Goal: Task Accomplishment & Management: Complete application form

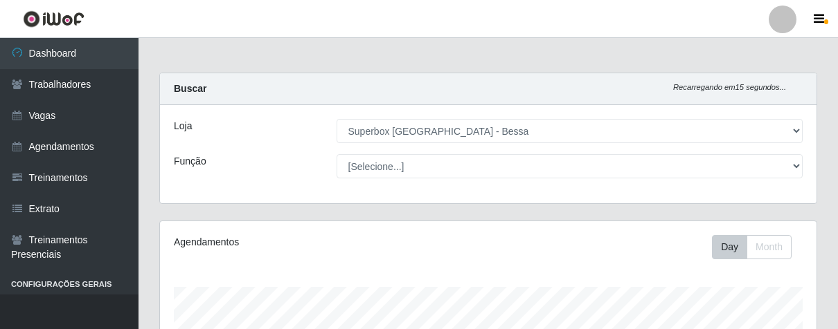
select select "206"
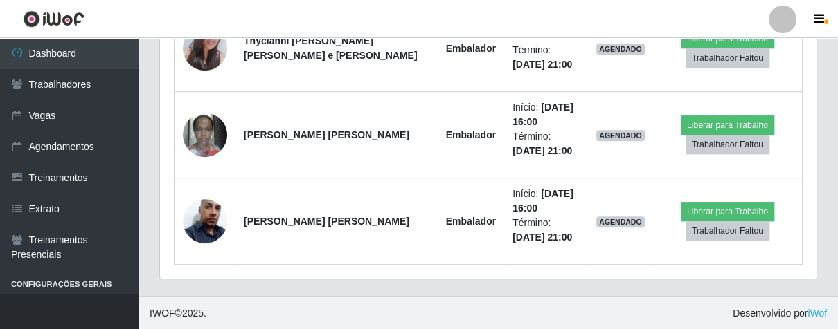
scroll to position [525, 0]
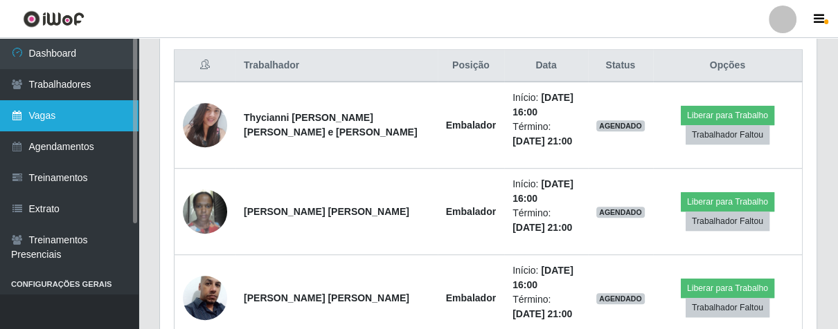
click at [78, 120] on link "Vagas" at bounding box center [69, 115] width 138 height 31
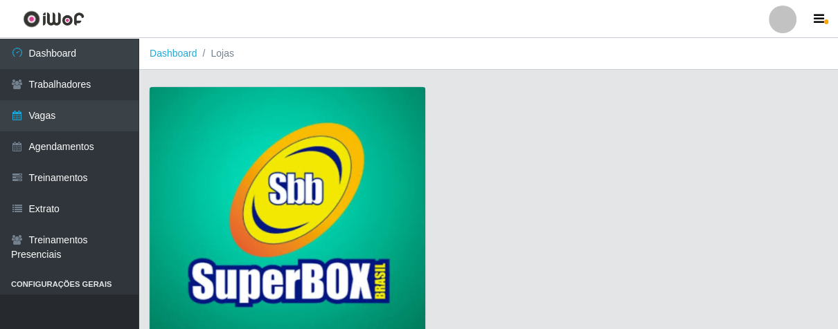
click at [269, 157] on img at bounding box center [288, 212] width 276 height 251
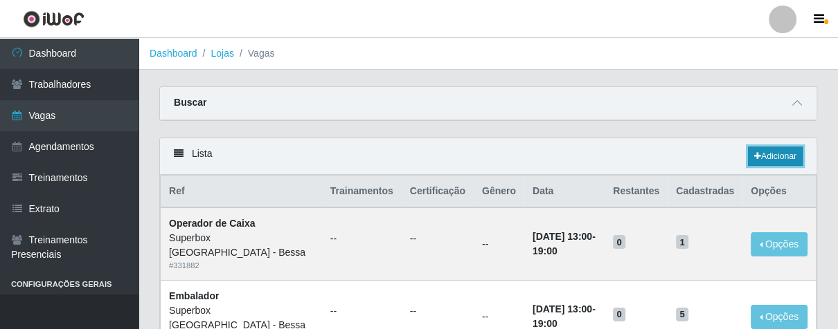
click at [754, 159] on icon at bounding box center [757, 156] width 7 height 8
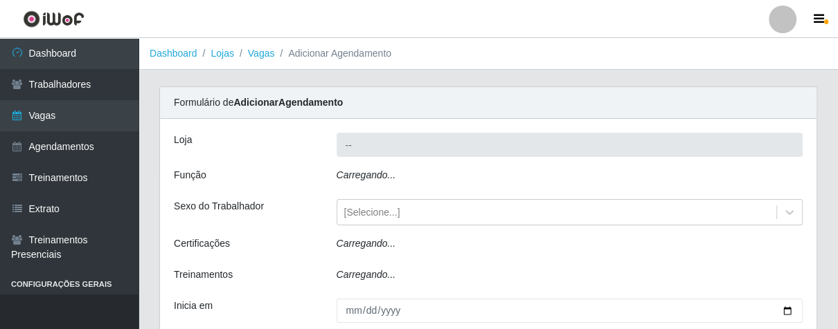
type input "Superbox [GEOGRAPHIC_DATA] - Bessa"
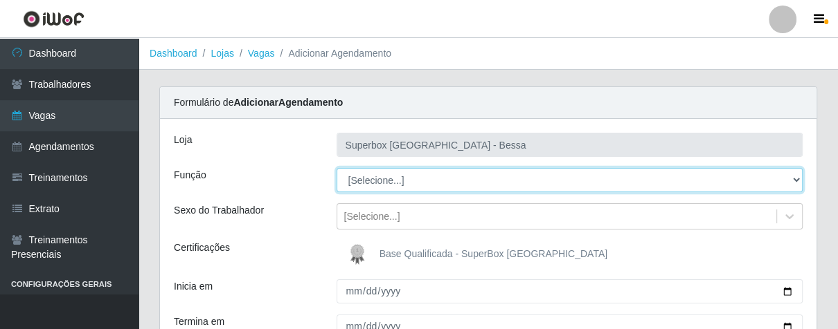
click at [794, 182] on select "[Selecione...] ASG ASG + ASG ++ Embalador Embalador + Embalador ++ Operador de …" at bounding box center [569, 180] width 467 height 24
select select "1"
click at [336, 168] on select "[Selecione...] ASG ASG + ASG ++ Embalador Embalador + Embalador ++ Operador de …" at bounding box center [569, 180] width 467 height 24
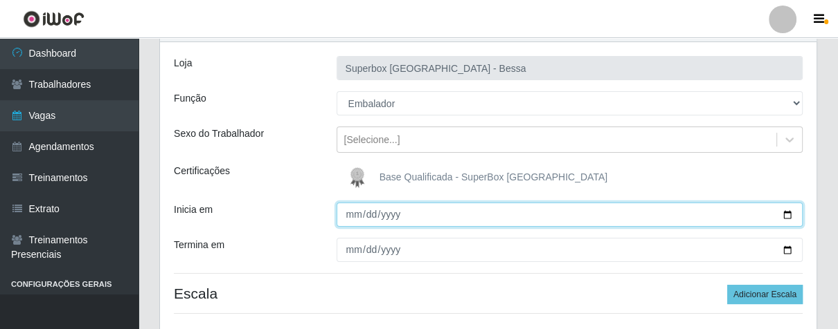
click at [350, 210] on input "Inicia em" at bounding box center [569, 215] width 467 height 24
type input "[DATE]"
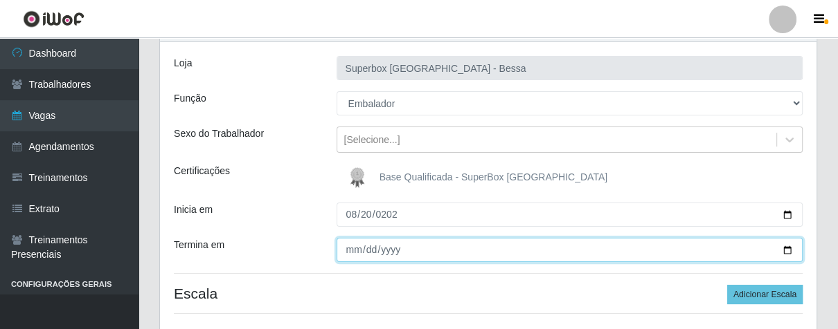
click at [351, 246] on input "Termina em" at bounding box center [569, 250] width 467 height 24
type input "[DATE]"
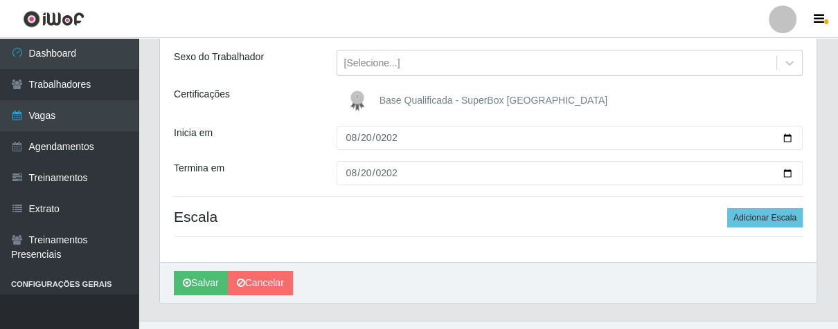
click at [726, 213] on h4 "Escala Adicionar Escala" at bounding box center [488, 216] width 629 height 17
click at [741, 220] on button "Adicionar Escala" at bounding box center [764, 217] width 75 height 19
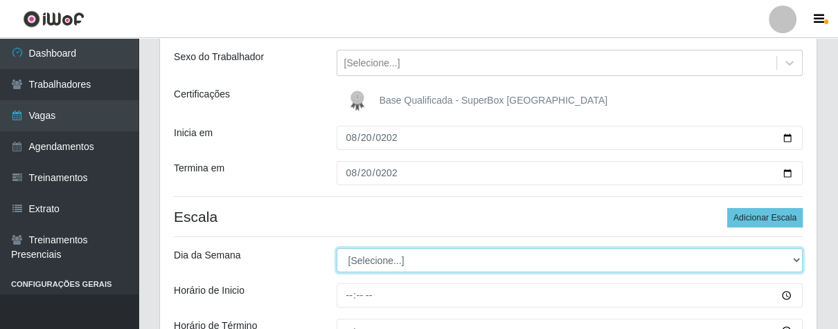
drag, startPoint x: 794, startPoint y: 258, endPoint x: 764, endPoint y: 250, distance: 31.6
click at [794, 258] on select "[Selecione...] Segunda Terça Quarta Quinta Sexta Sábado Domingo" at bounding box center [569, 261] width 467 height 24
select select "3"
click at [336, 249] on select "[Selecione...] Segunda Terça Quarta Quinta Sexta Sábado Domingo" at bounding box center [569, 261] width 467 height 24
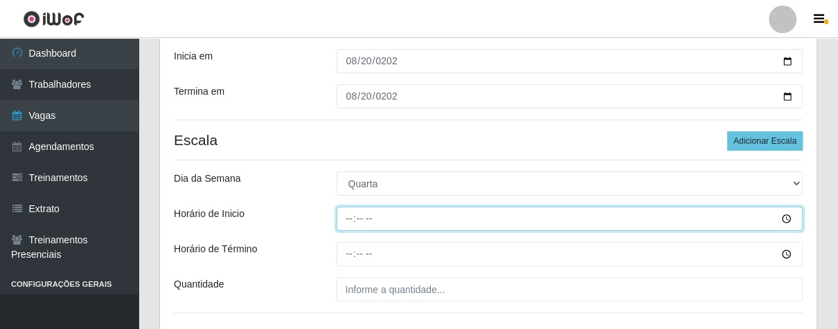
click at [336, 215] on input "Horário de Inicio" at bounding box center [569, 219] width 467 height 24
type input "16:00"
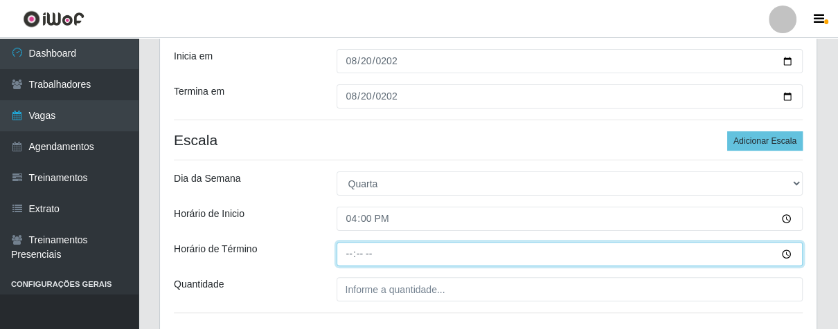
click at [346, 253] on input "Horário de Término" at bounding box center [569, 254] width 467 height 24
type input "21:00"
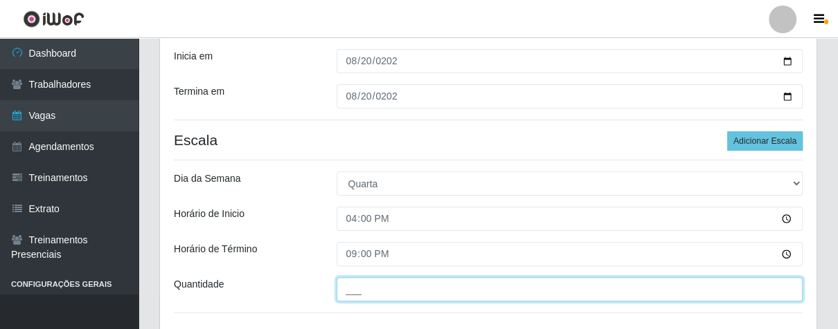
click at [390, 285] on input "___" at bounding box center [569, 290] width 467 height 24
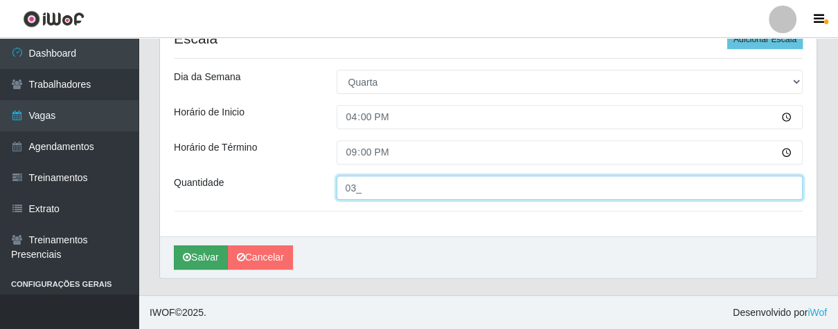
type input "03_"
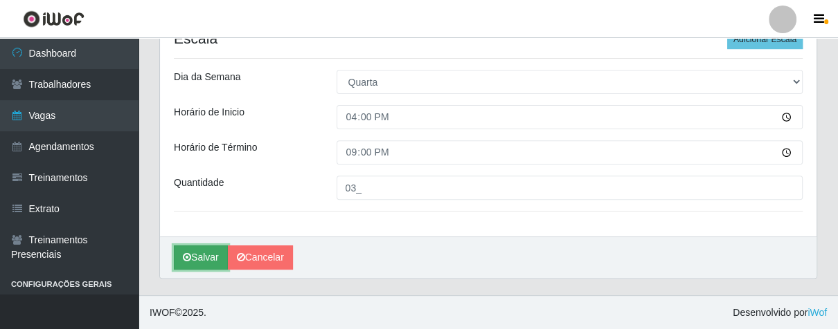
click at [186, 254] on icon "submit" at bounding box center [187, 258] width 8 height 10
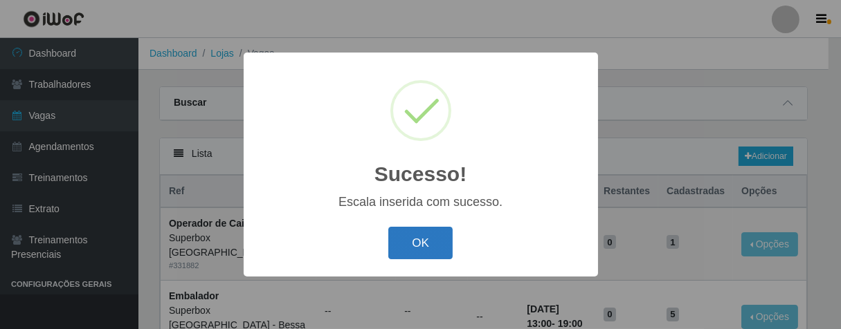
click at [430, 235] on button "OK" at bounding box center [420, 243] width 64 height 33
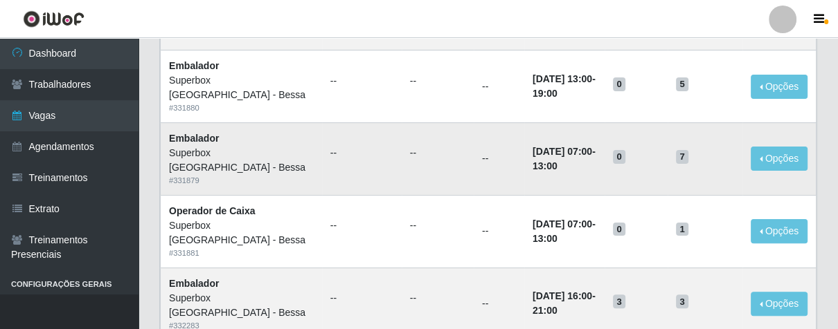
scroll to position [307, 0]
